Goal: Transaction & Acquisition: Purchase product/service

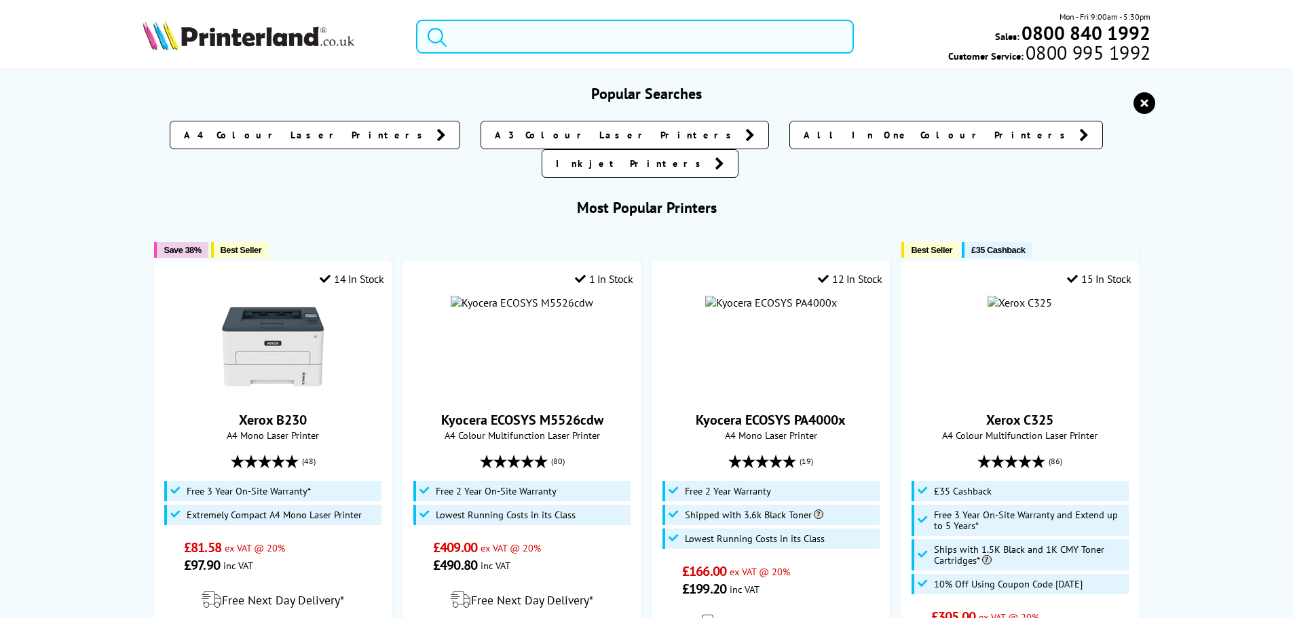
click at [520, 35] on input "search" at bounding box center [635, 37] width 438 height 34
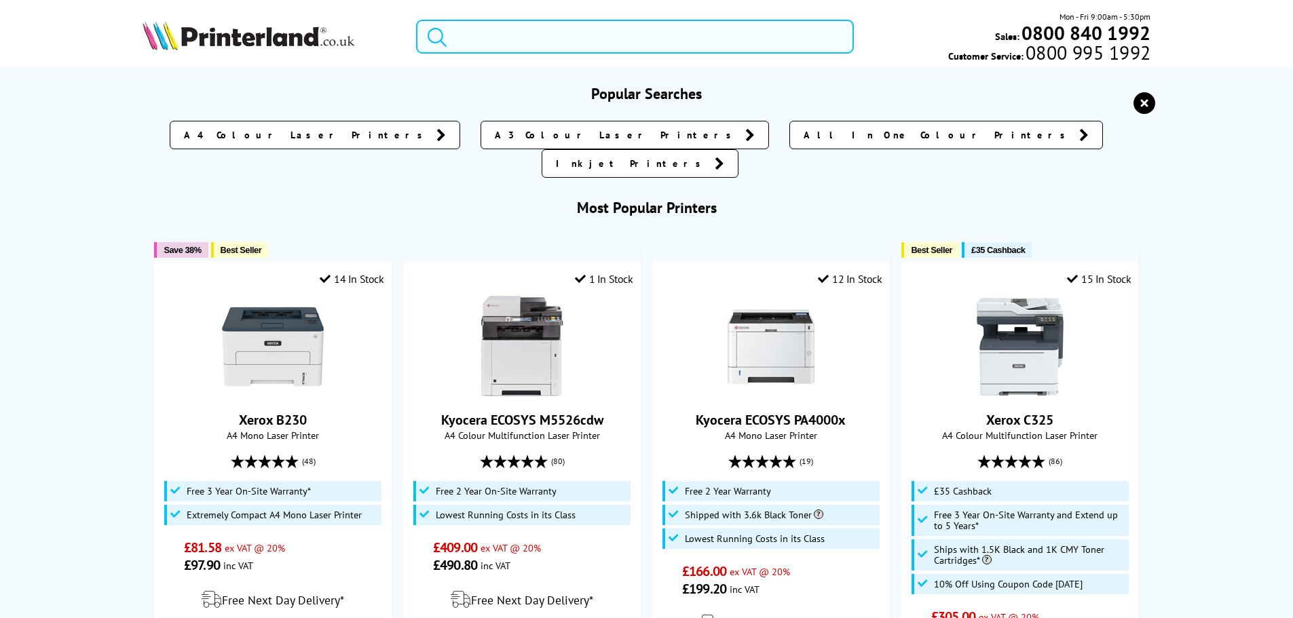
paste input "HL L6400DW"
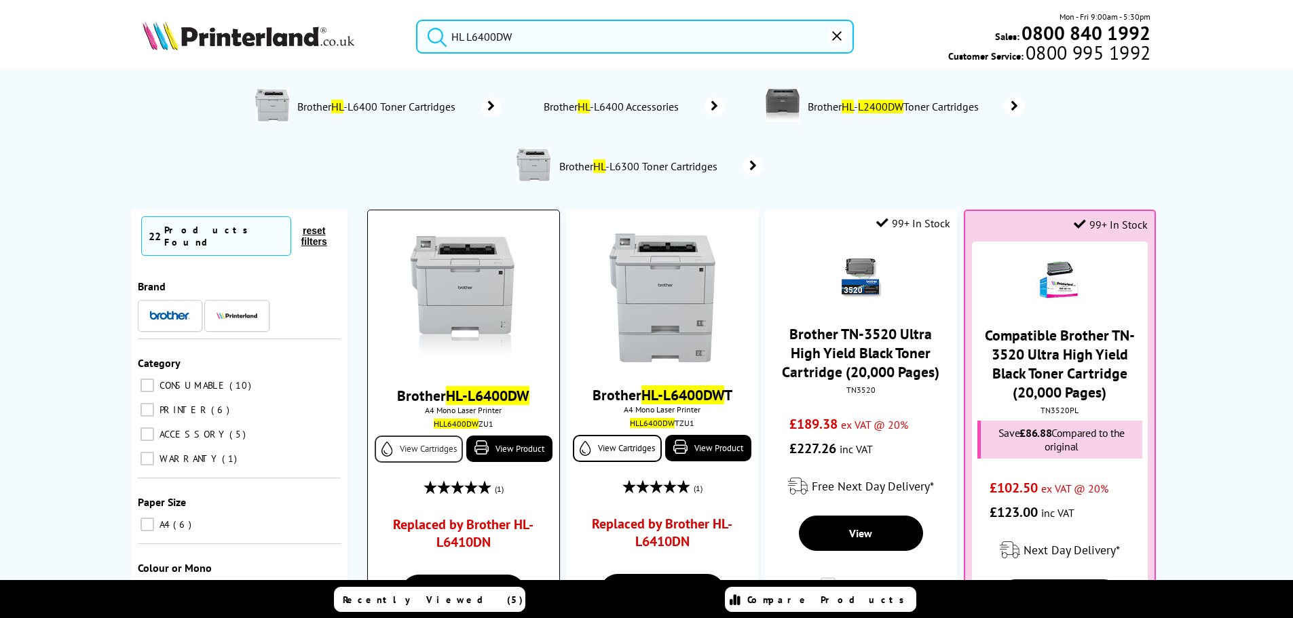
type input "HL L6400DW"
click at [422, 445] on link "View Cartridges" at bounding box center [419, 449] width 88 height 27
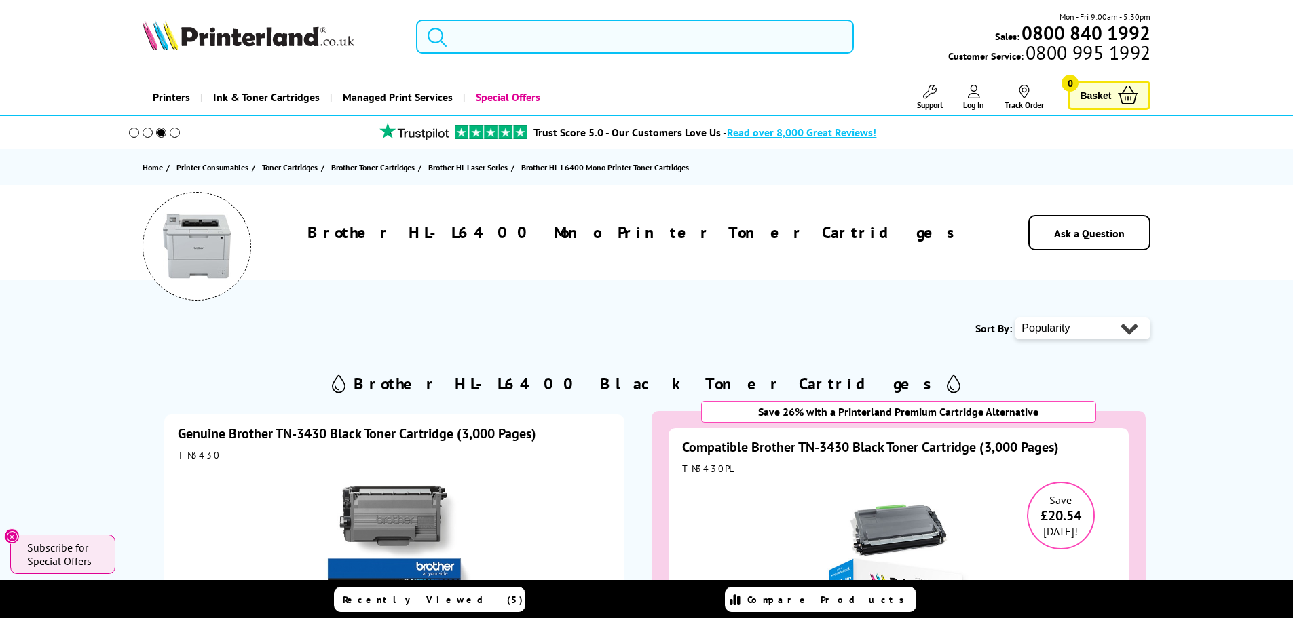
click at [593, 32] on input "search" at bounding box center [635, 37] width 438 height 34
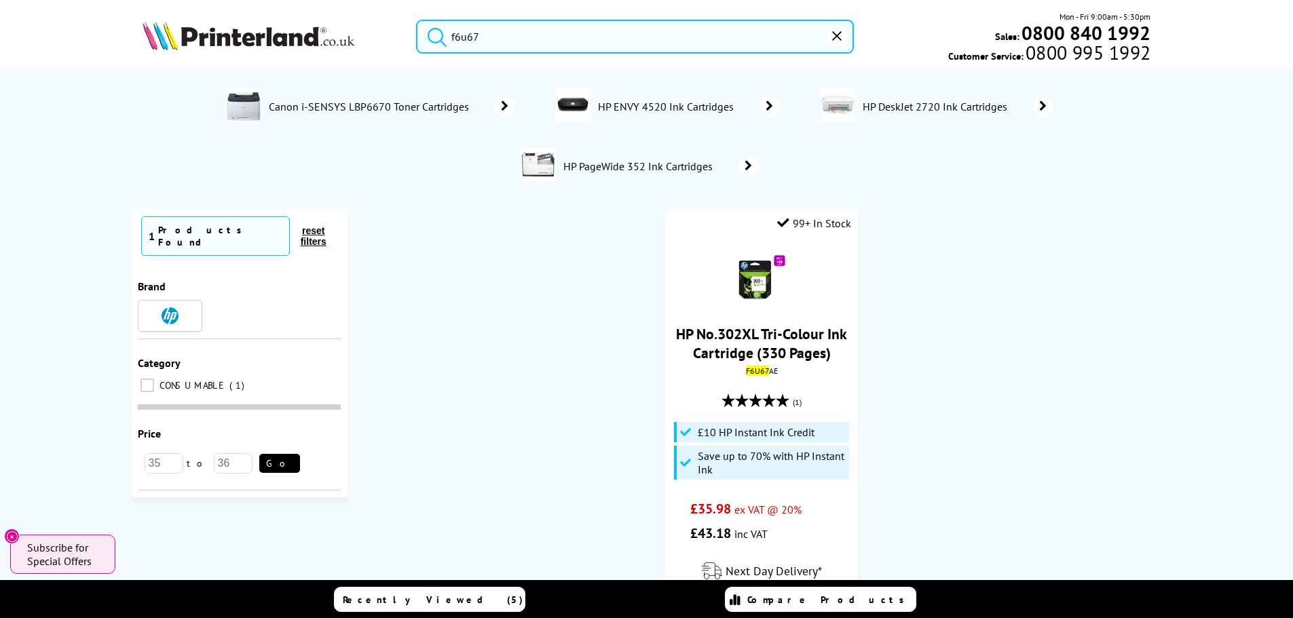
drag, startPoint x: 540, startPoint y: 37, endPoint x: 293, endPoint y: 39, distance: 246.4
click at [293, 39] on div "f6u67 Mon - Fri 9:00am - 5:30pm Sales: 0800 840 1992 Customer Service: 0800 995…" at bounding box center [647, 40] width 1086 height 60
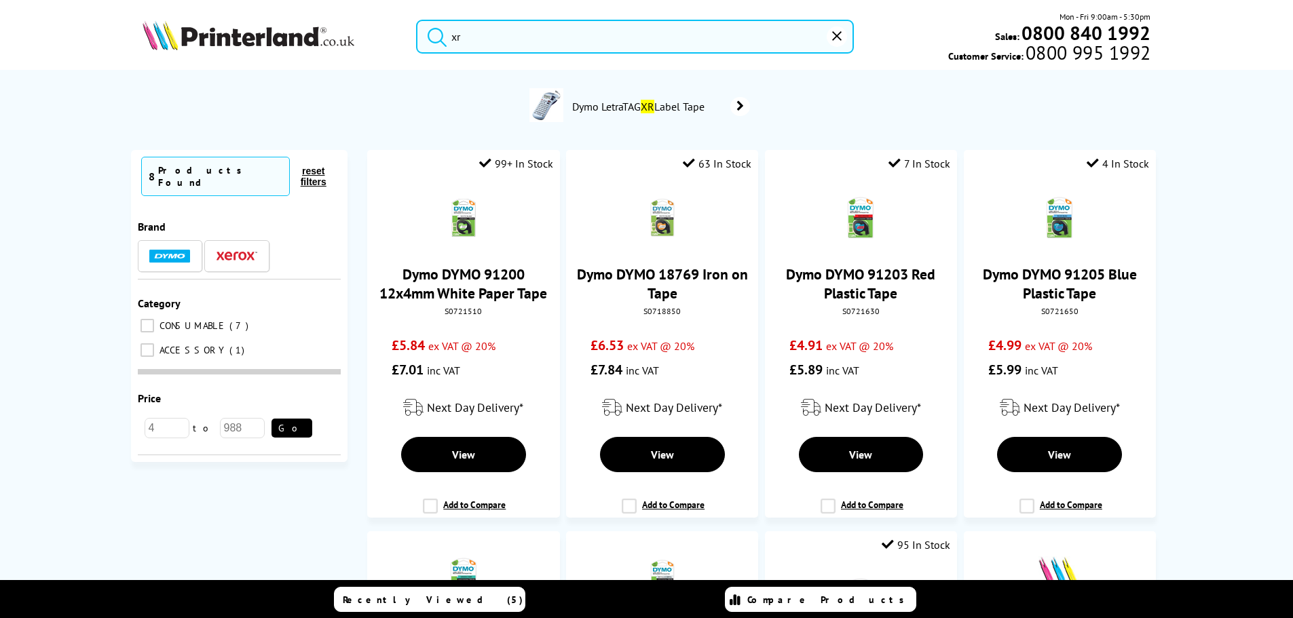
type input "x"
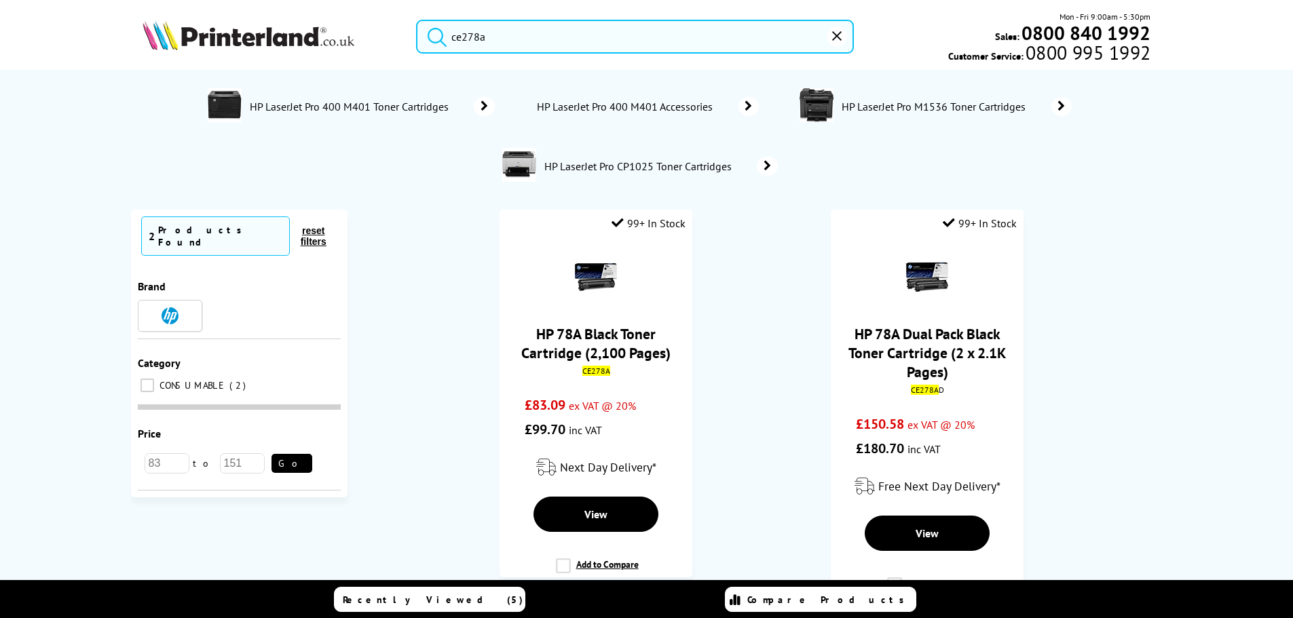
type input "ce278a"
click at [838, 41] on button "reset" at bounding box center [837, 36] width 20 height 20
